Goal: Find contact information: Find contact information

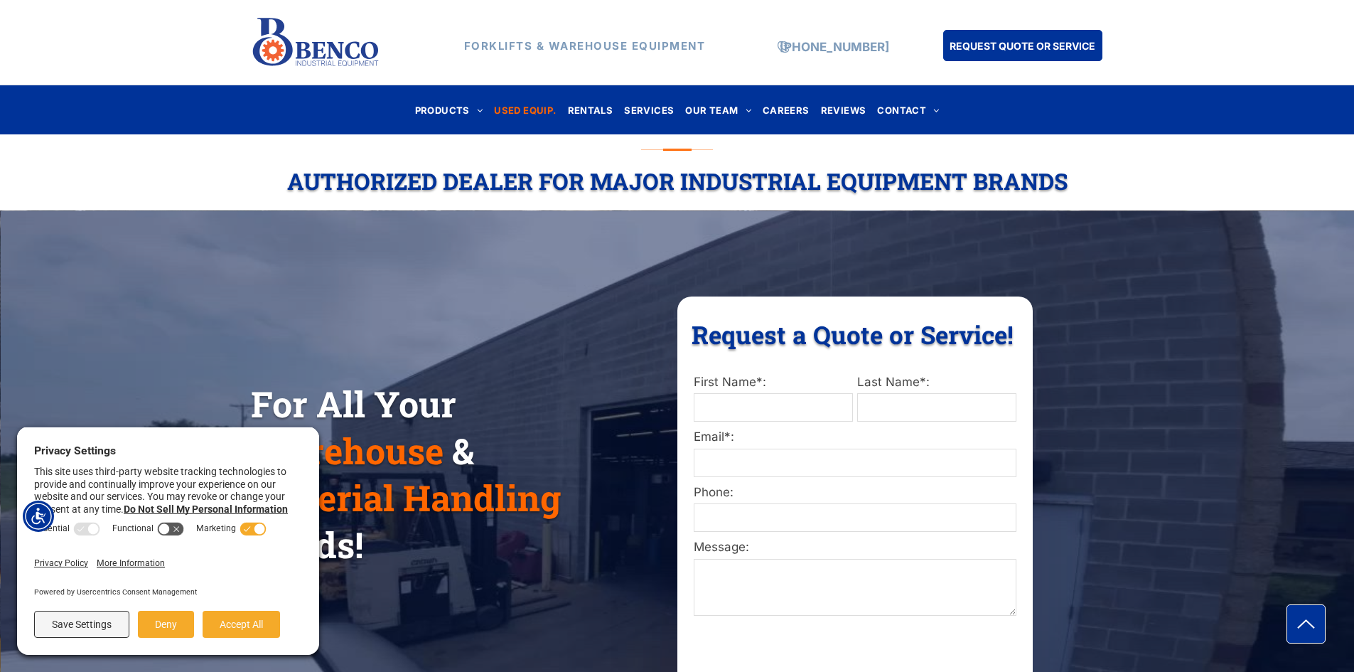
click at [532, 109] on span "USED EQUIP." at bounding box center [525, 109] width 62 height 19
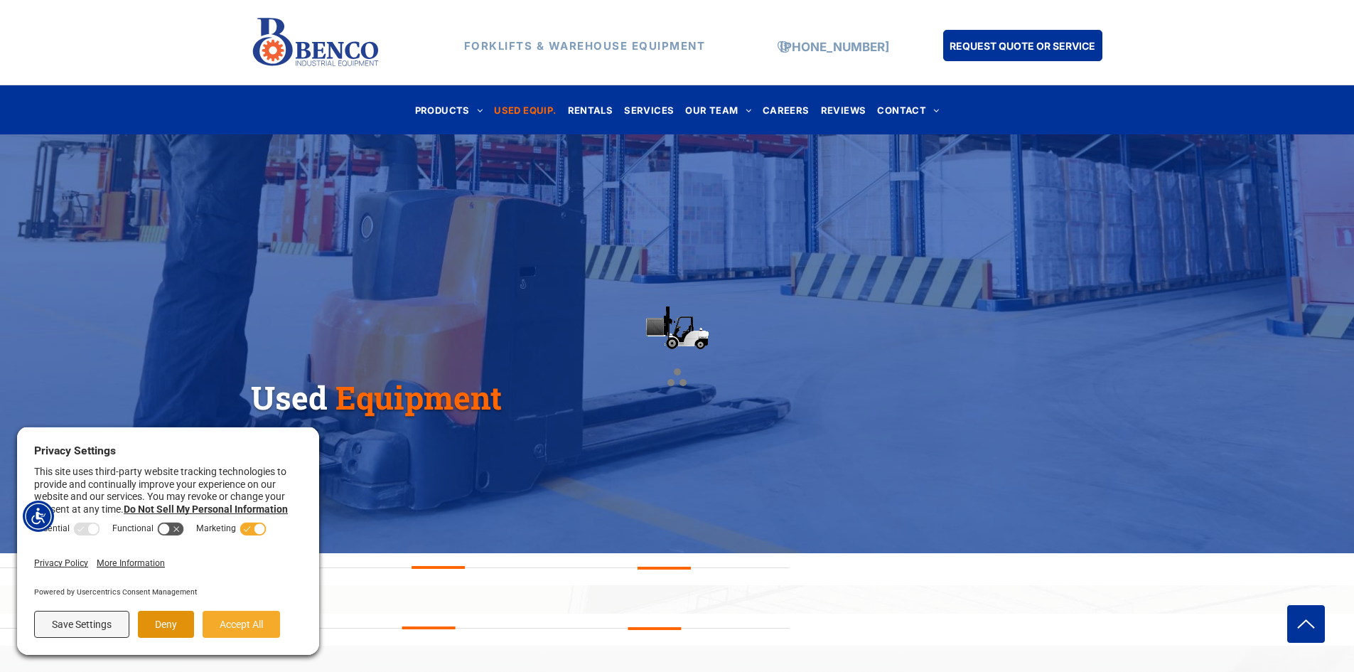
click at [157, 623] on button "Deny" at bounding box center [166, 624] width 56 height 27
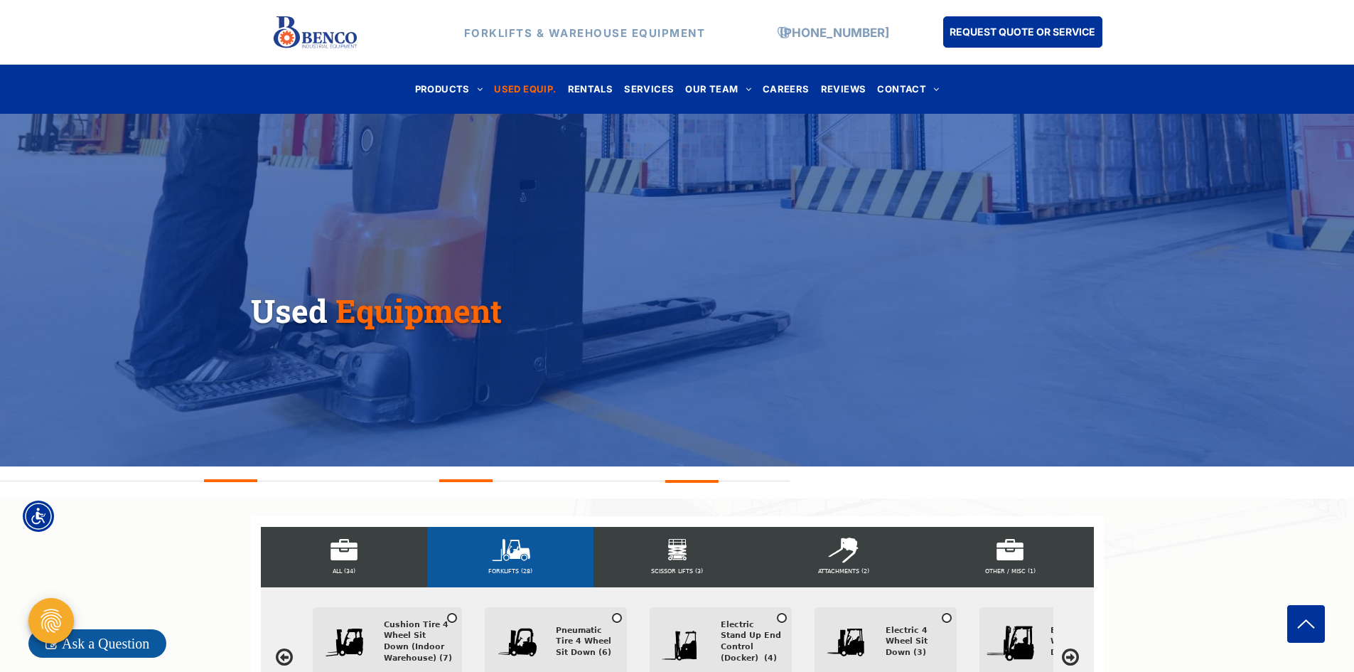
scroll to position [71, 0]
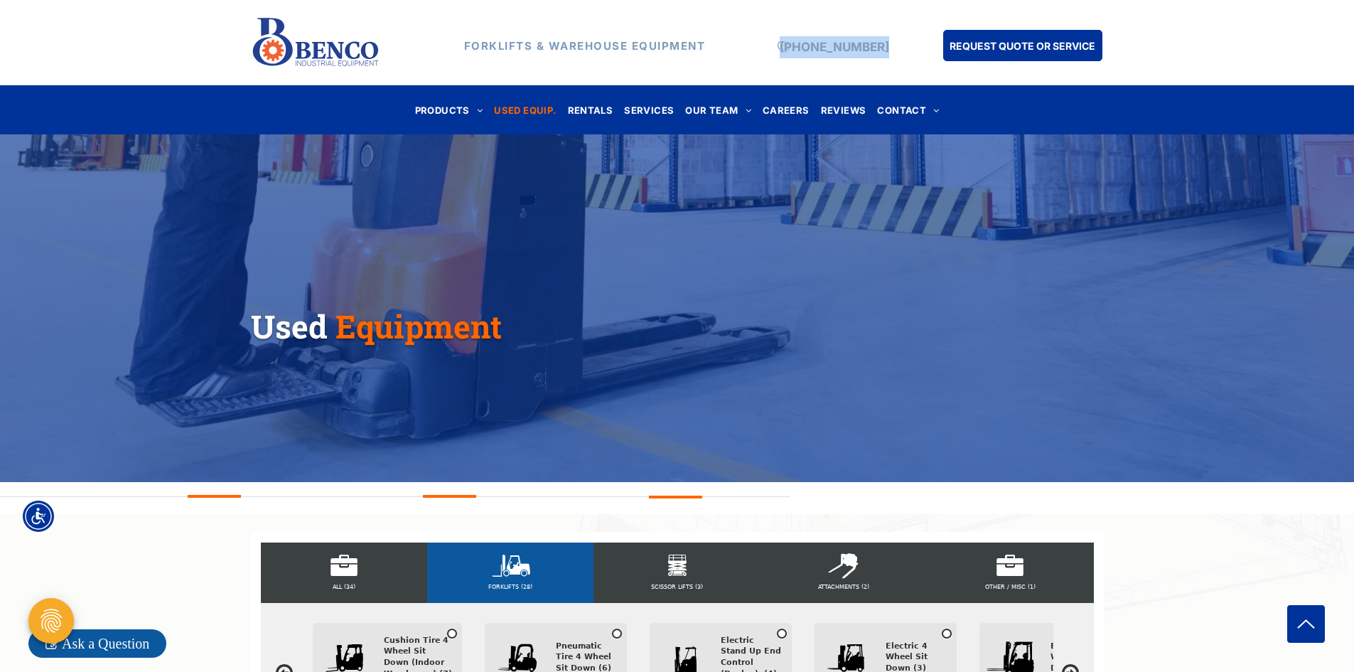
drag, startPoint x: 906, startPoint y: 45, endPoint x: 792, endPoint y: 45, distance: 113.7
click at [792, 45] on div "FORKLIFTS & WAREHOUSE EQUIPMENT (888) 946-8236 REQUEST QUOTE OR SERVICE" at bounding box center [677, 42] width 853 height 61
copy div "[PHONE_NUMBER]"
